Goal: Find specific page/section: Find specific page/section

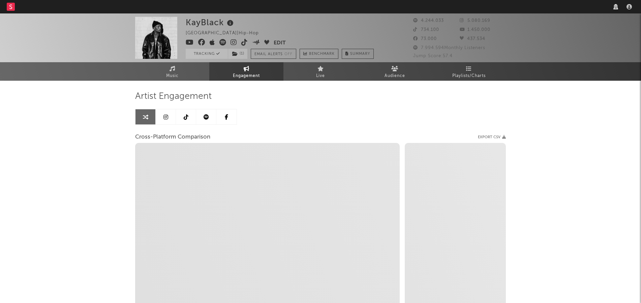
select select "1w"
select select "recorded_music"
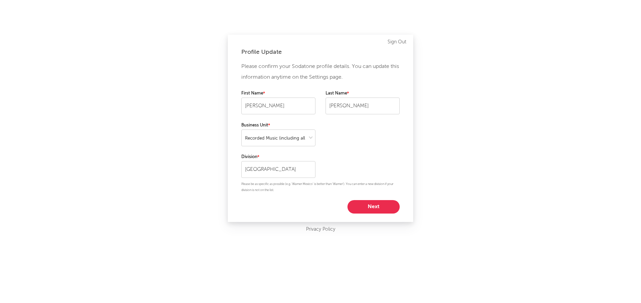
click at [362, 206] on button "Next" at bounding box center [373, 206] width 52 height 13
select select "assistant_coordinator"
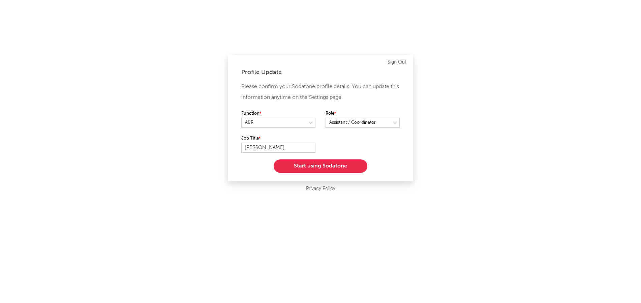
click at [332, 164] on button "Start using Sodatone" at bounding box center [320, 166] width 94 height 13
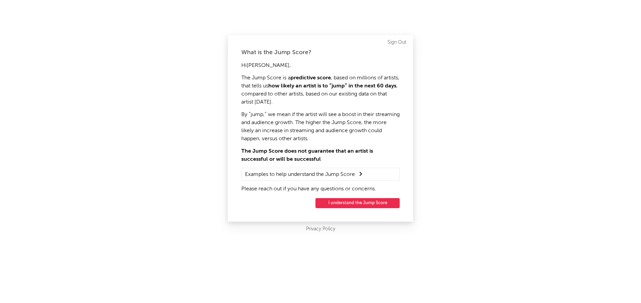
click at [348, 202] on button "I understand the Jump Score" at bounding box center [357, 203] width 84 height 10
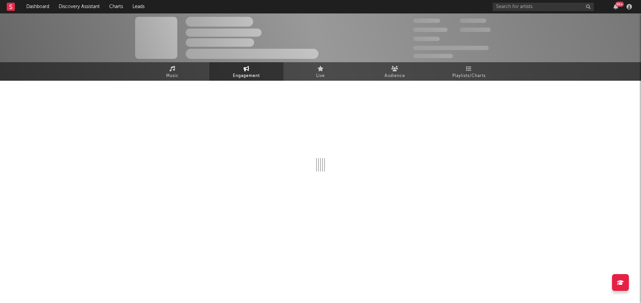
select select "1w"
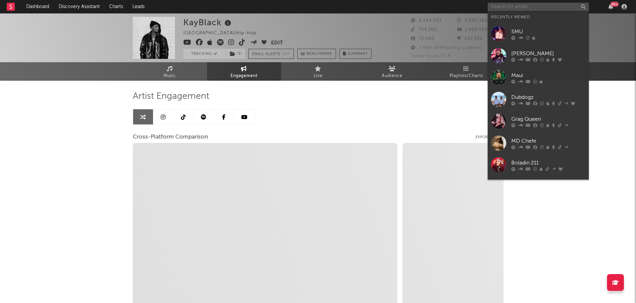
click at [531, 9] on input "text" at bounding box center [537, 7] width 101 height 8
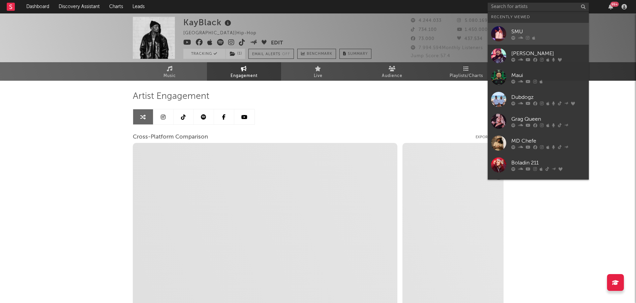
click at [492, 36] on div at bounding box center [498, 33] width 15 height 15
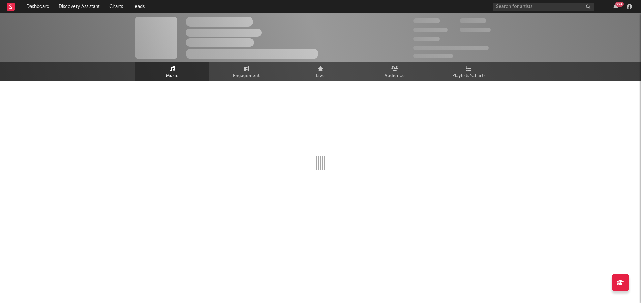
select select "6m"
